Goal: Download file/media

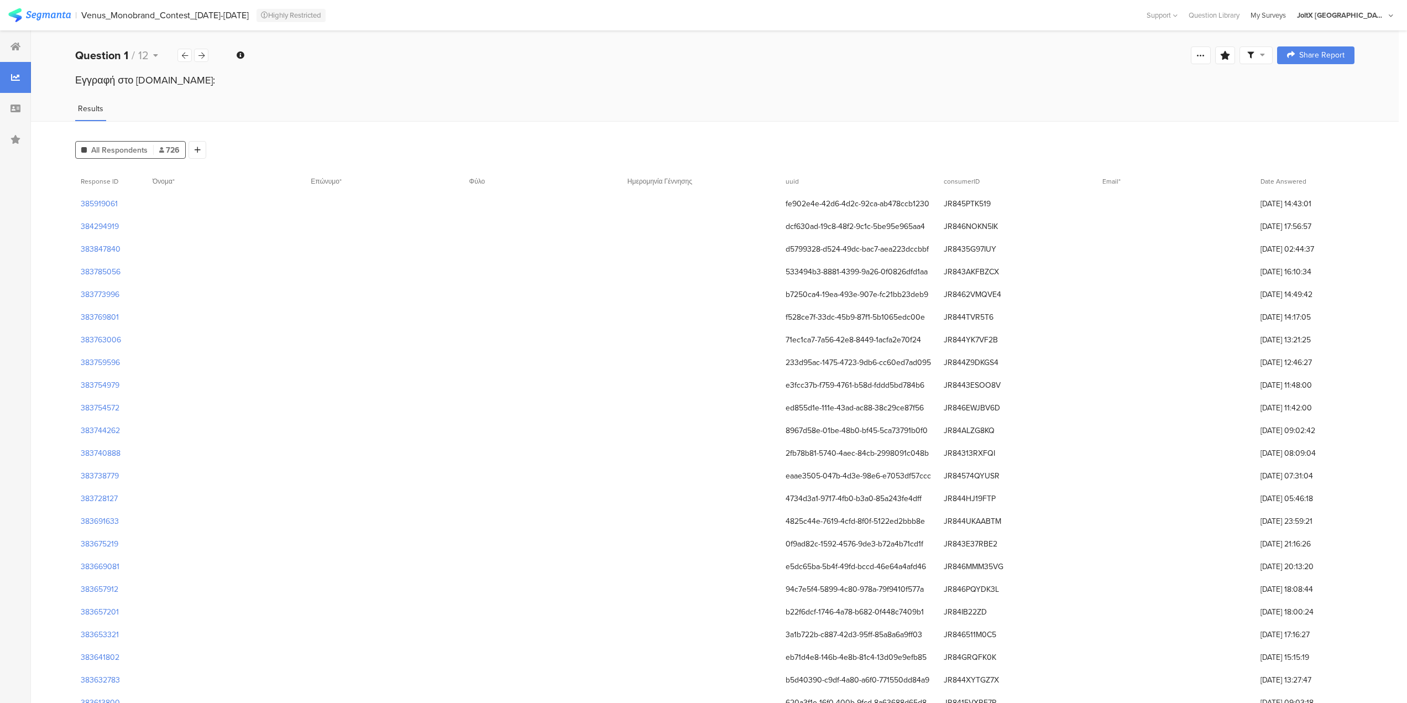
click at [1291, 19] on div "My Surveys" at bounding box center [1268, 15] width 46 height 11
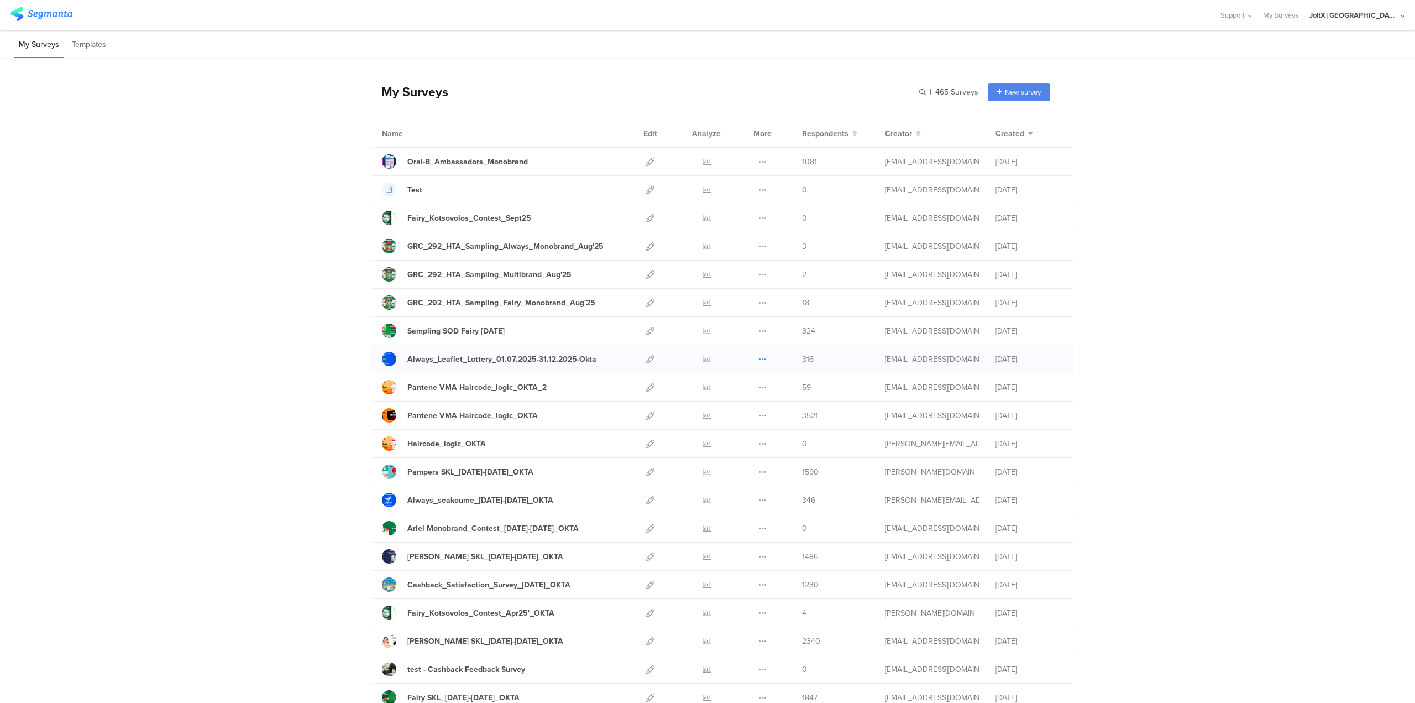
click at [759, 360] on icon at bounding box center [762, 359] width 8 height 8
click at [741, 404] on link "Export" at bounding box center [740, 407] width 61 height 20
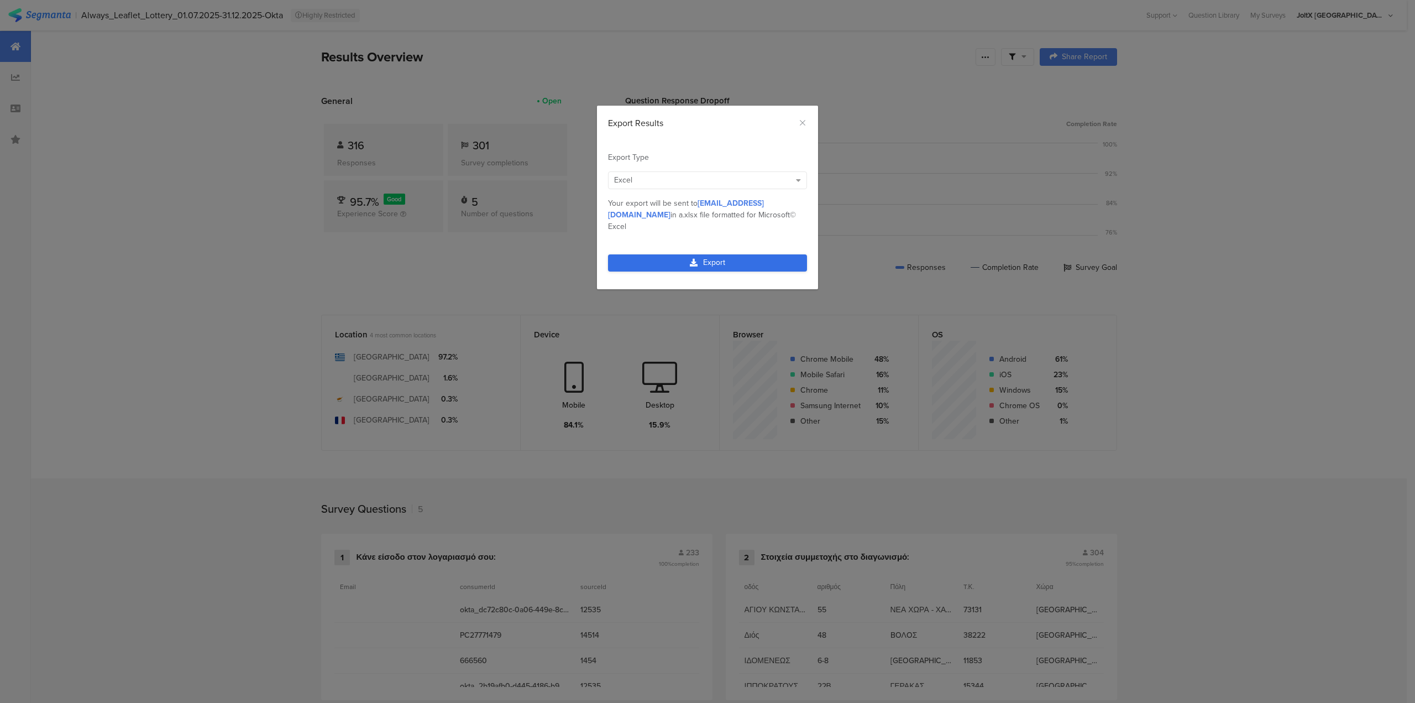
click at [692, 259] on icon "dialog" at bounding box center [694, 263] width 8 height 8
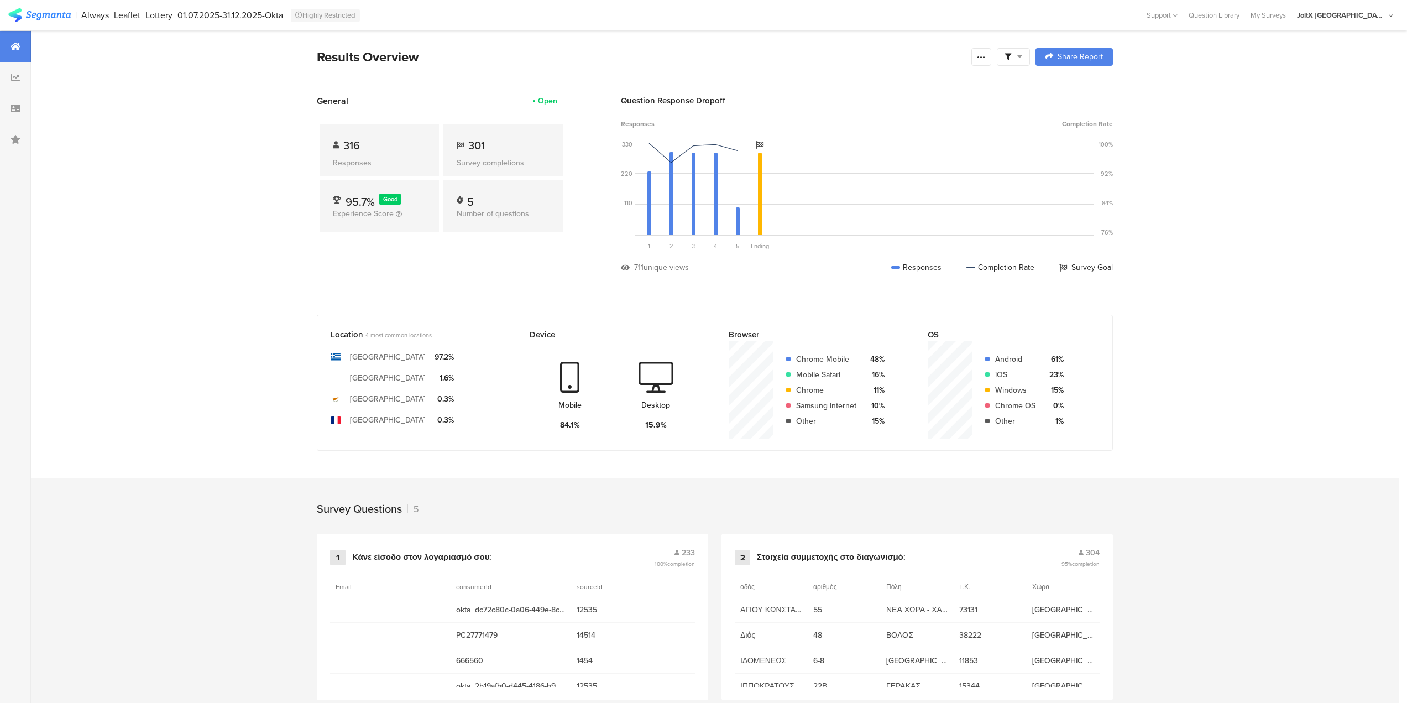
click at [1022, 60] on icon at bounding box center [1019, 57] width 5 height 8
click at [984, 54] on icon at bounding box center [981, 57] width 9 height 9
click at [888, 162] on section "Export Results" at bounding box center [906, 169] width 177 height 24
click at [845, 171] on span "Export Results" at bounding box center [866, 169] width 50 height 12
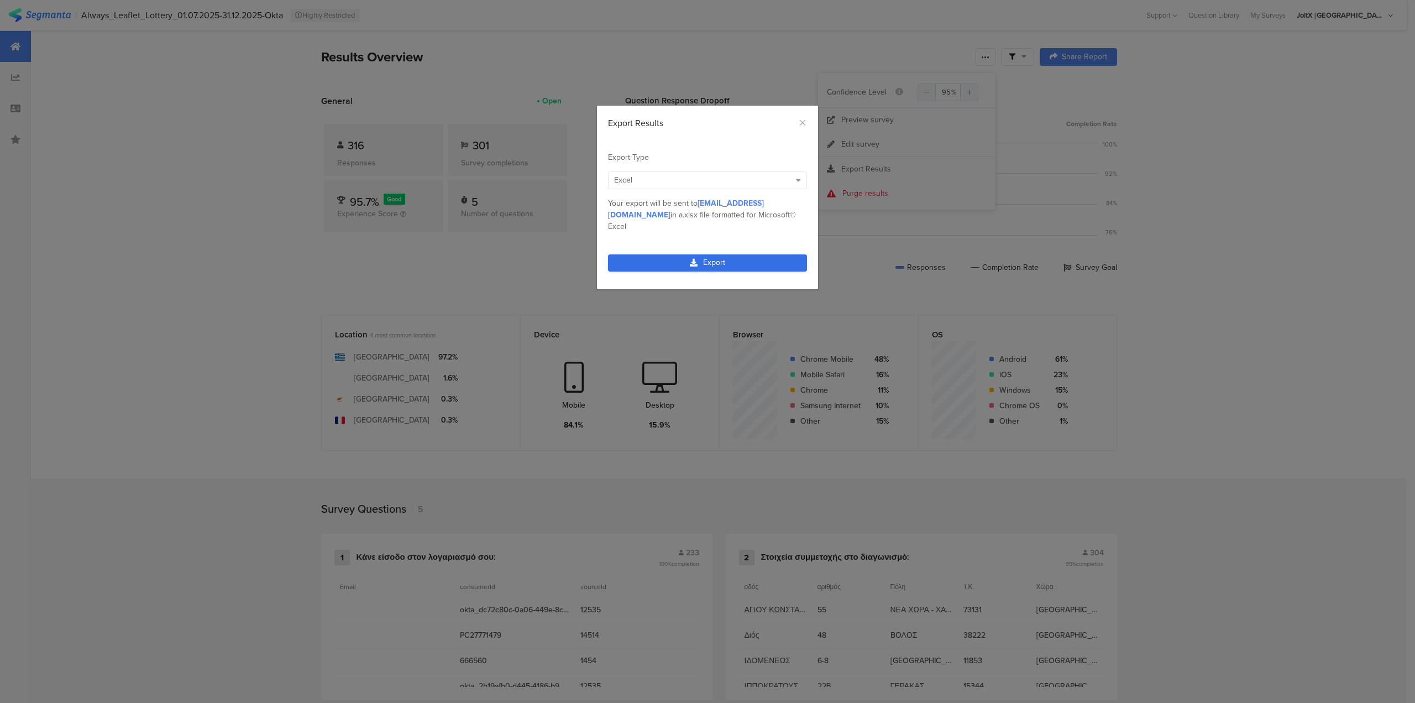
click at [746, 254] on link "Export" at bounding box center [707, 262] width 199 height 17
